Goal: Communication & Community: Answer question/provide support

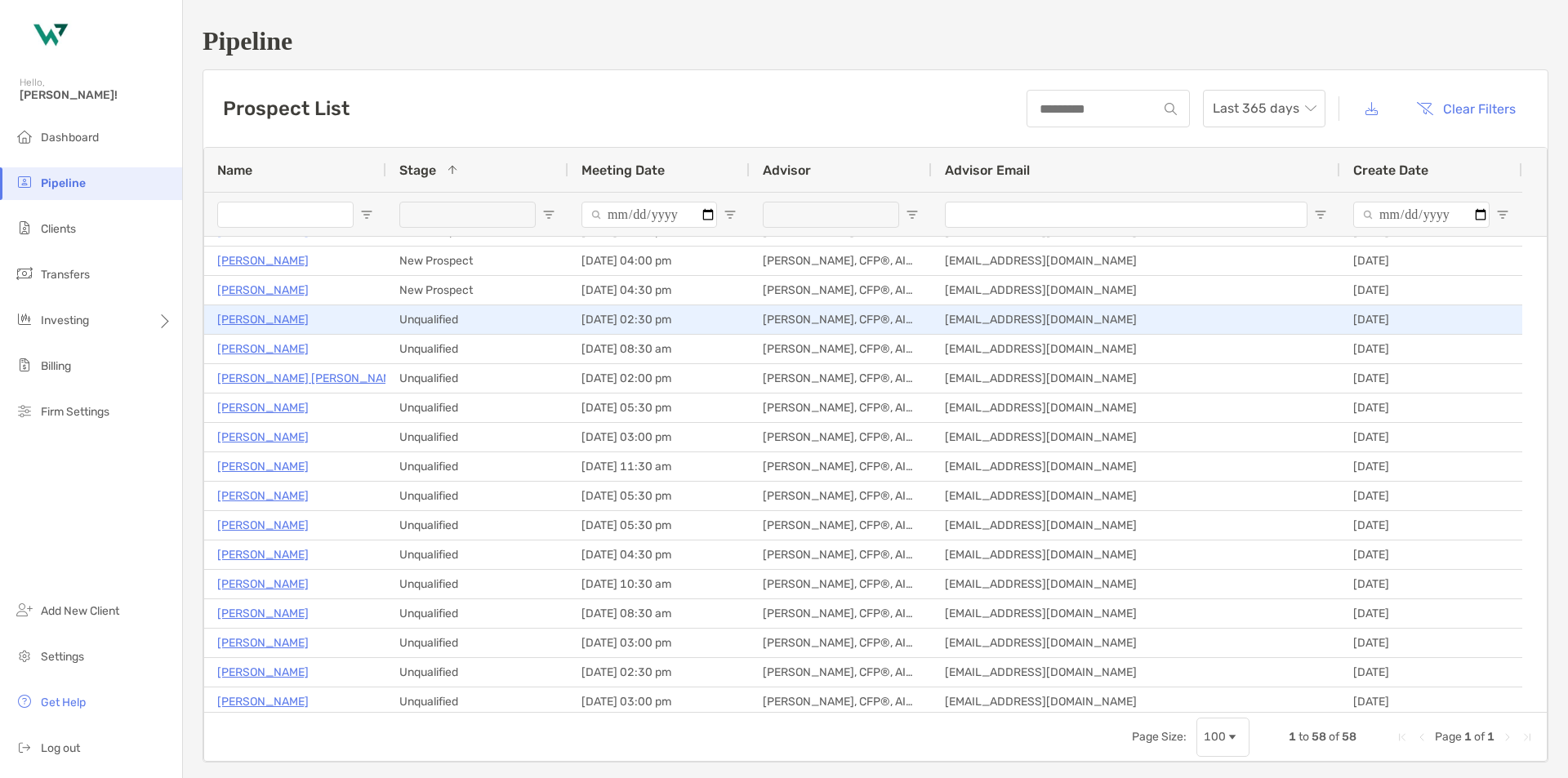
scroll to position [980, 0]
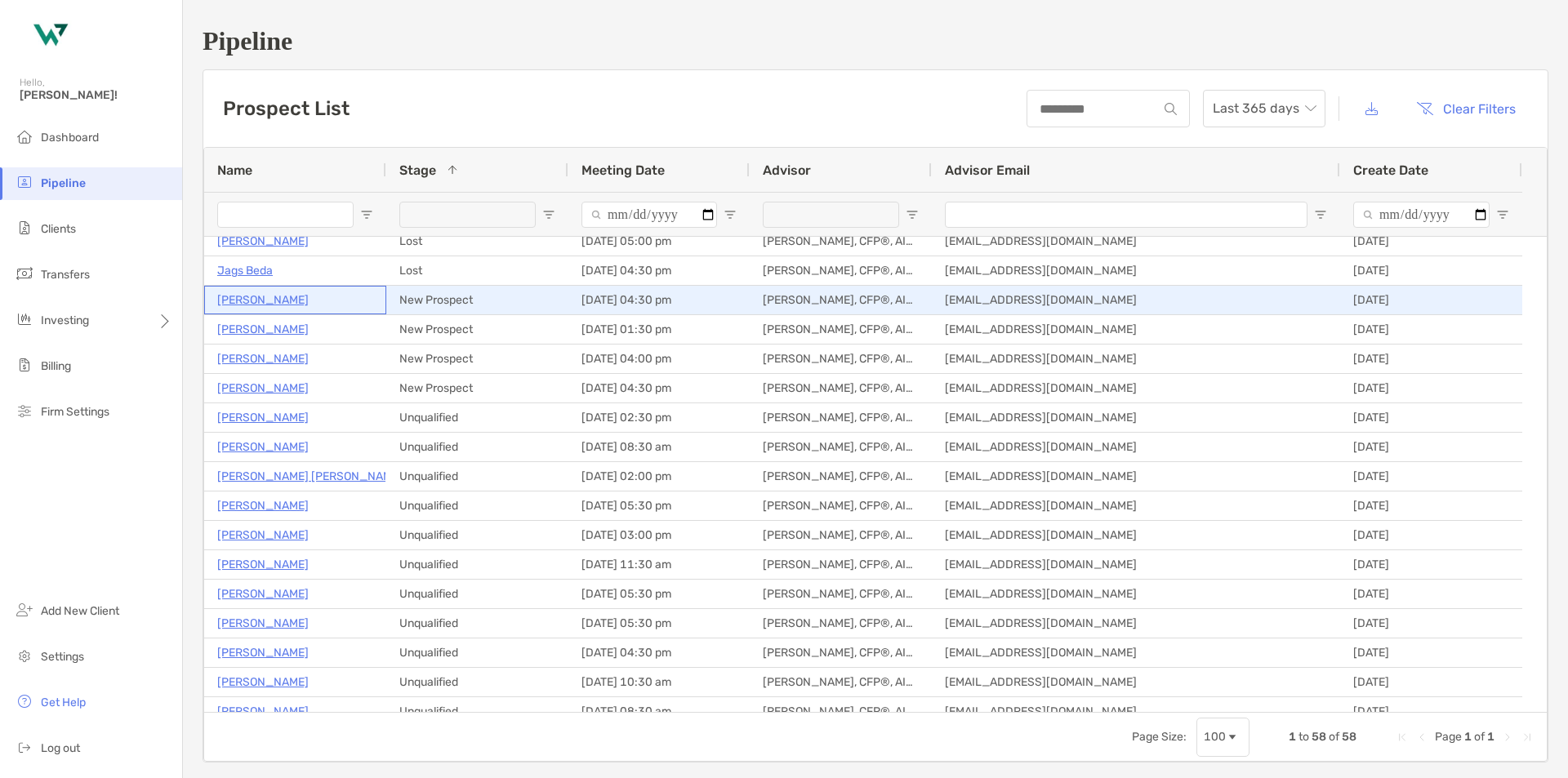
click at [252, 299] on p "[PERSON_NAME]" at bounding box center [263, 300] width 92 height 20
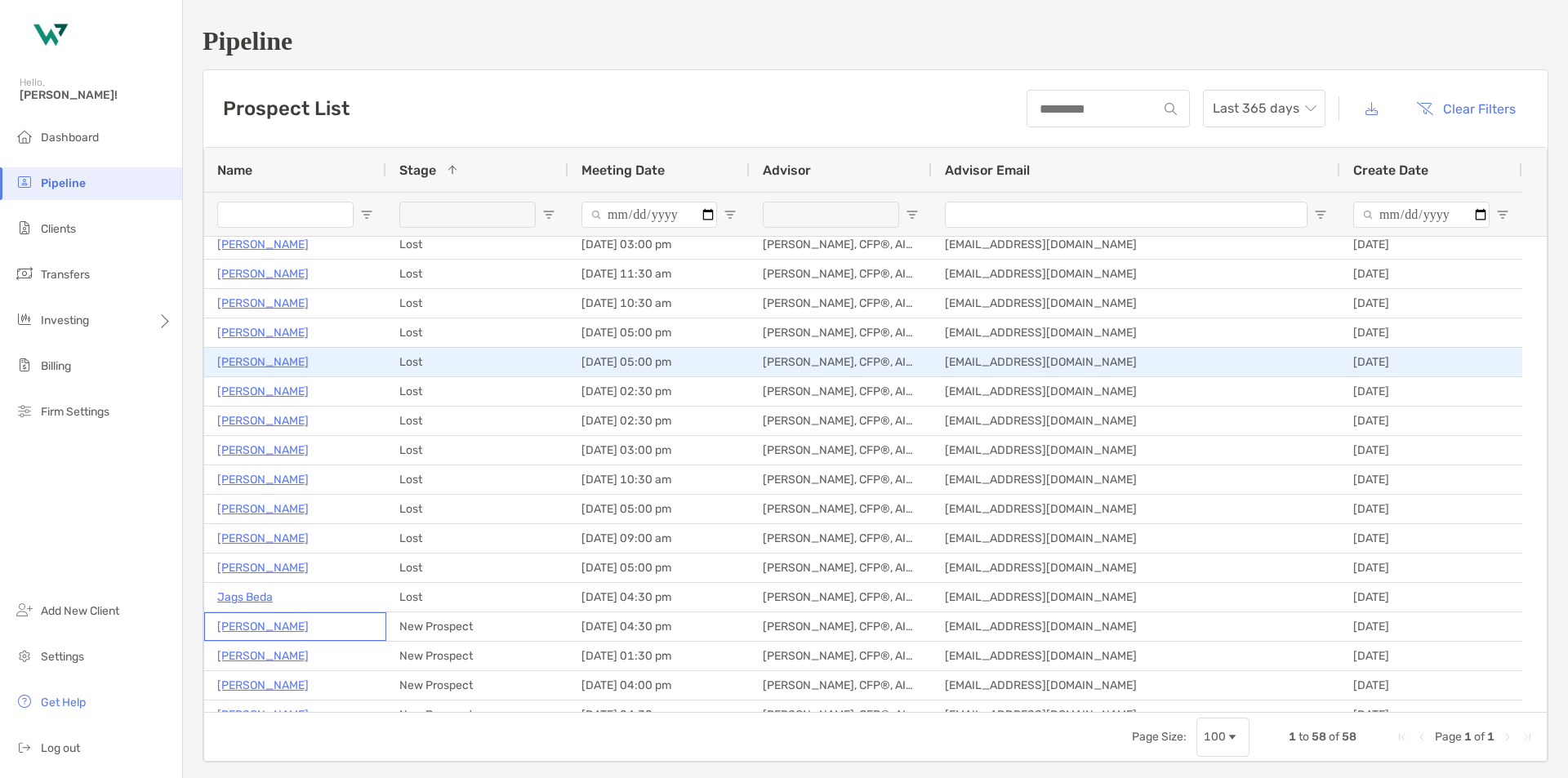
scroll to position [327, 0]
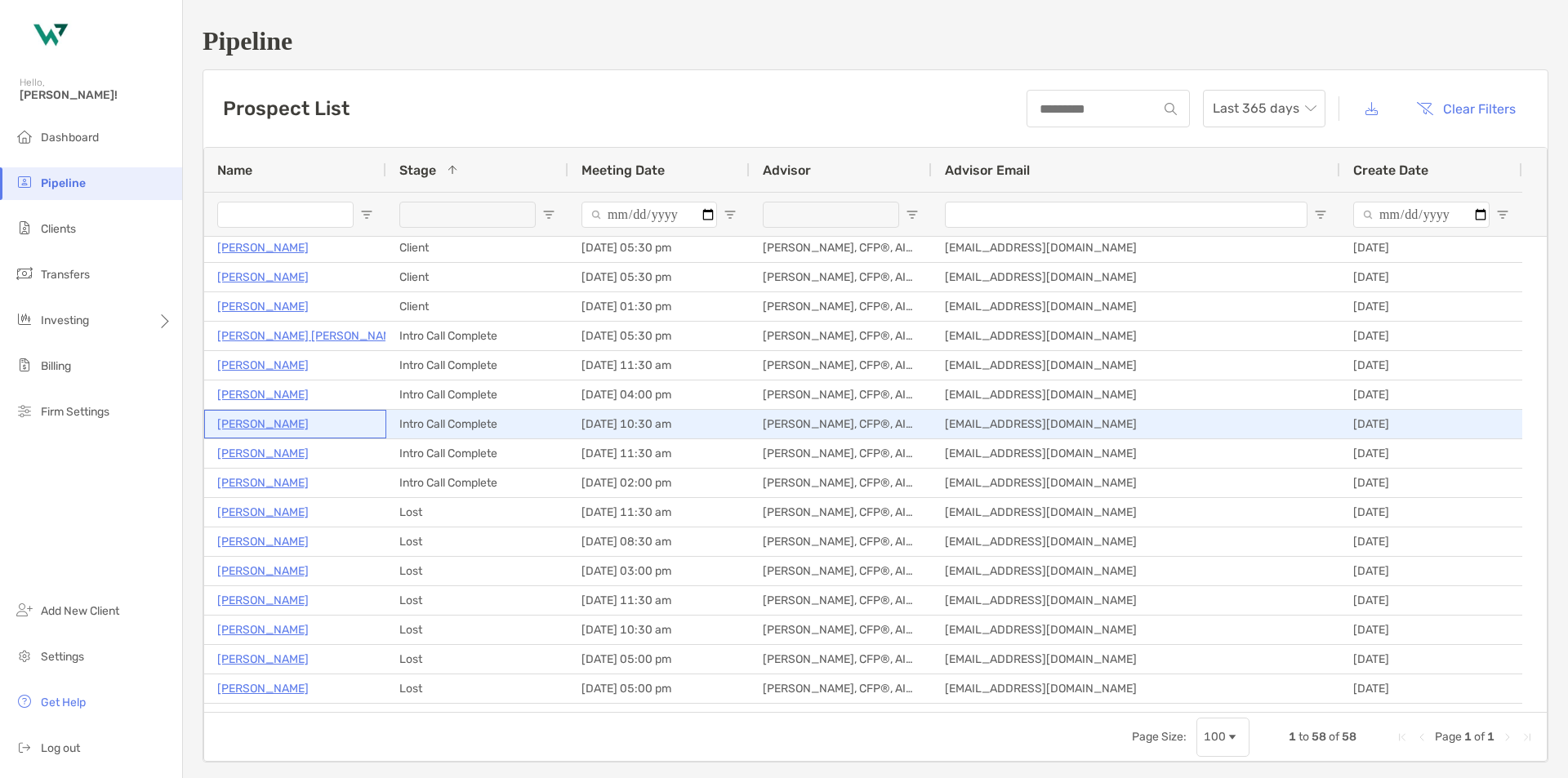
click at [268, 427] on p "[PERSON_NAME]" at bounding box center [263, 424] width 92 height 20
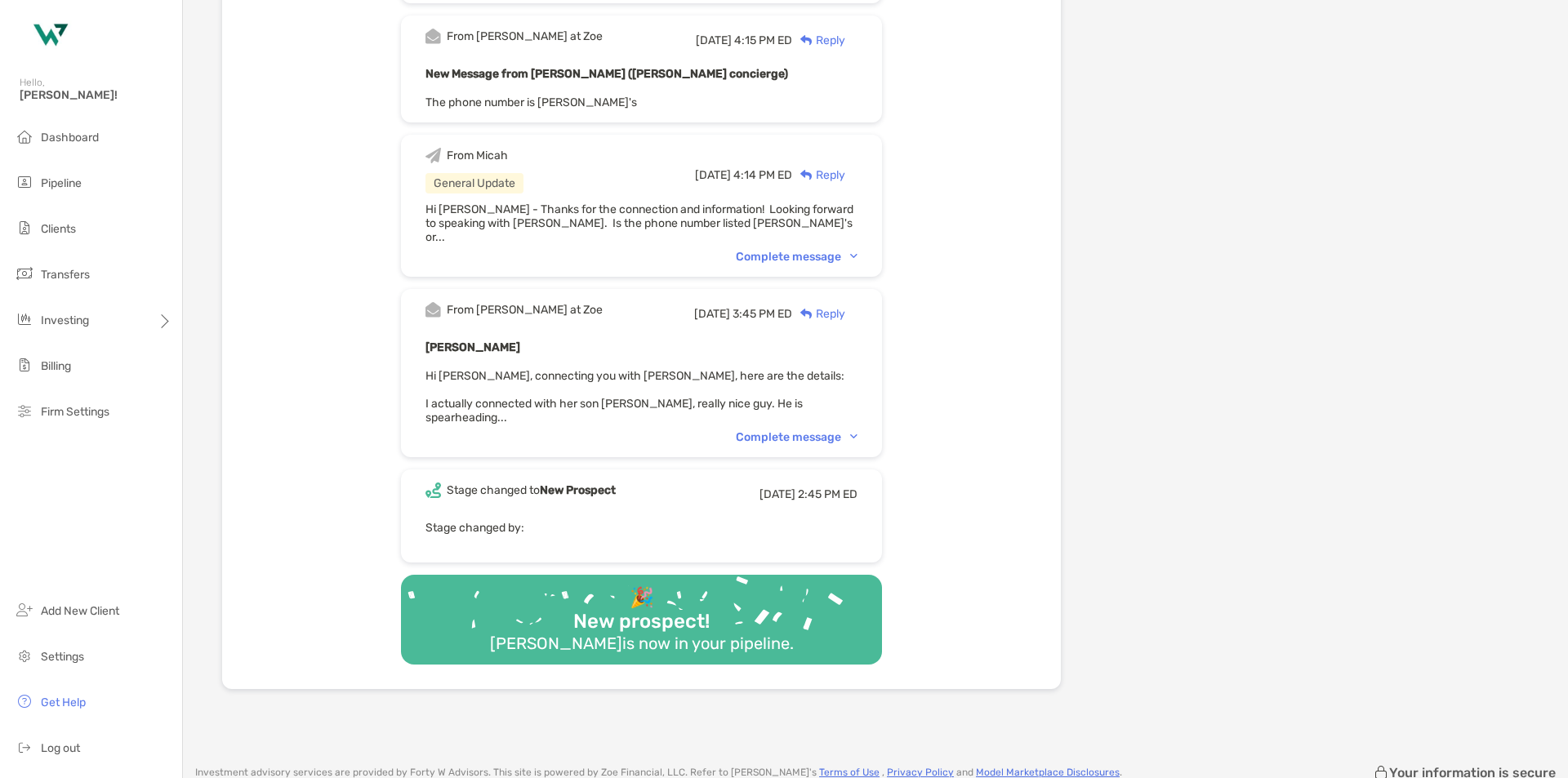
scroll to position [1284, 0]
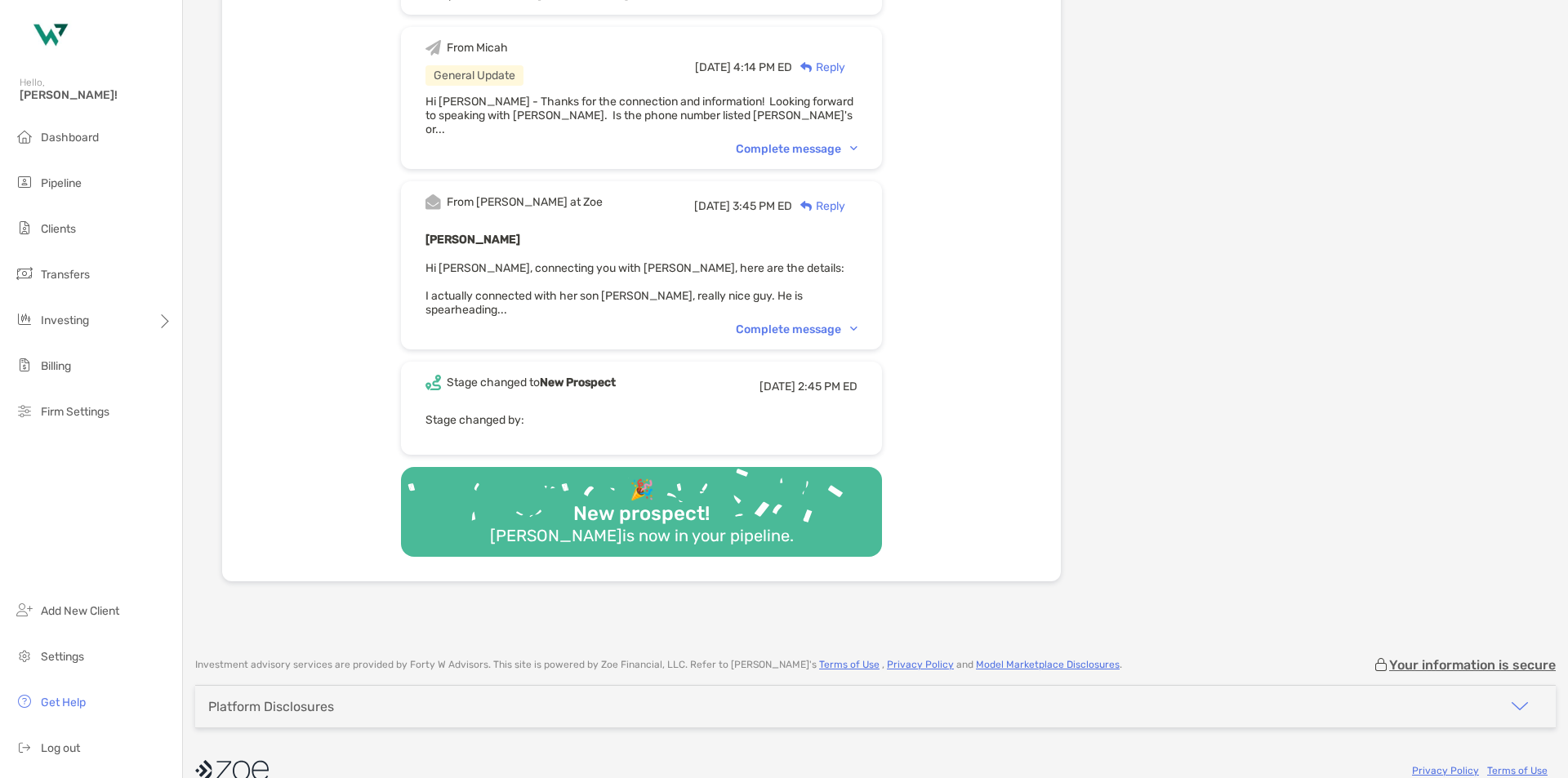
click at [826, 323] on div "Complete message" at bounding box center [796, 329] width 122 height 14
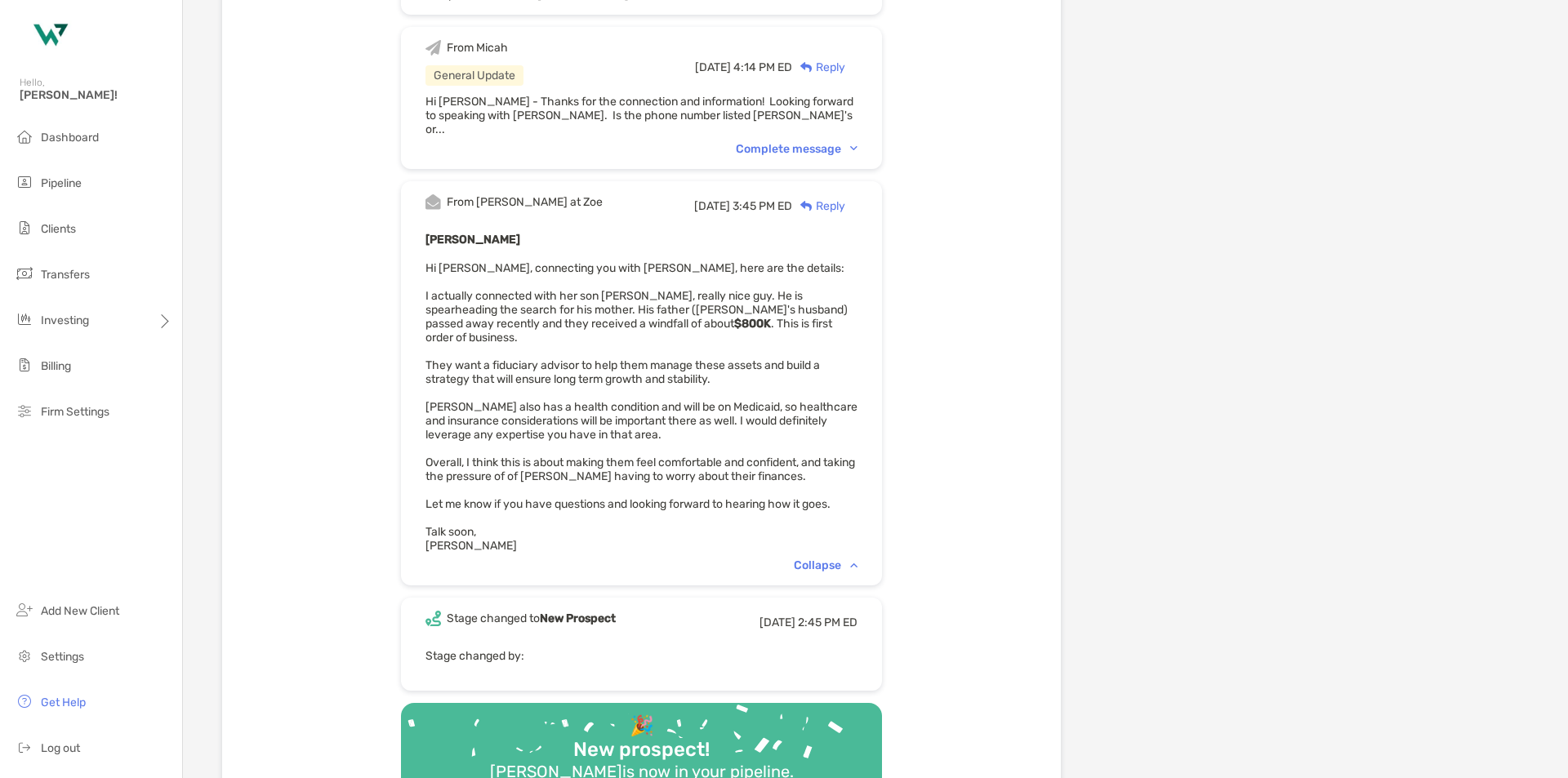
drag, startPoint x: 887, startPoint y: 480, endPoint x: 431, endPoint y: 257, distance: 507.6
click at [431, 257] on div "From Paul at Zoe Mon, Jul 28 3:45 PM ED Reply Ireen Ullah Hi Micah, connecting …" at bounding box center [641, 383] width 481 height 405
copy span "Hi Micah, connecting you with Ireen, here are the details: I actually connected…"
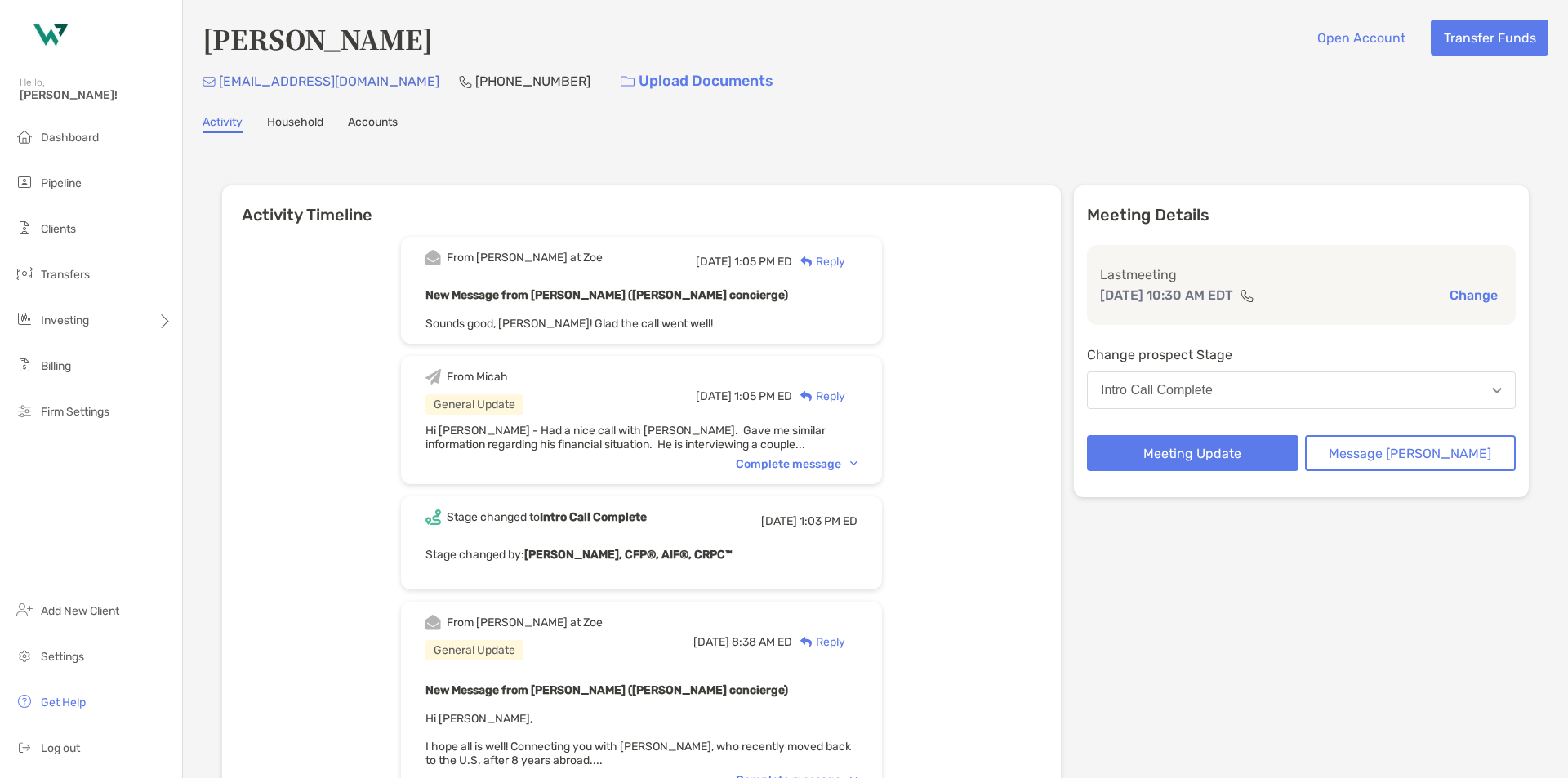
click at [829, 465] on div "Complete message" at bounding box center [796, 464] width 122 height 14
